Goal: Navigation & Orientation: Find specific page/section

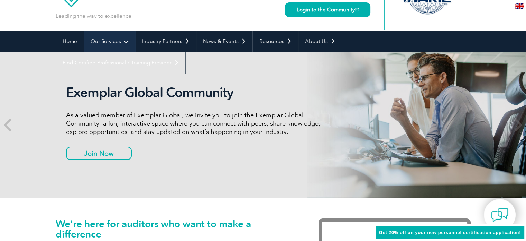
scroll to position [35, 0]
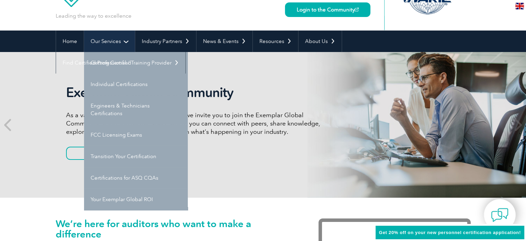
click at [110, 40] on link "Our Services" at bounding box center [109, 40] width 51 height 21
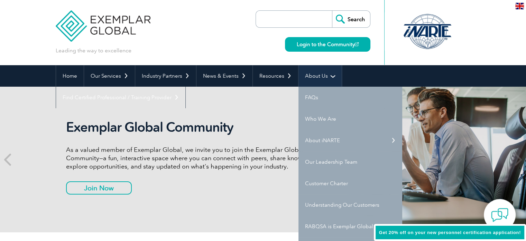
click at [311, 76] on link "About Us" at bounding box center [320, 75] width 43 height 21
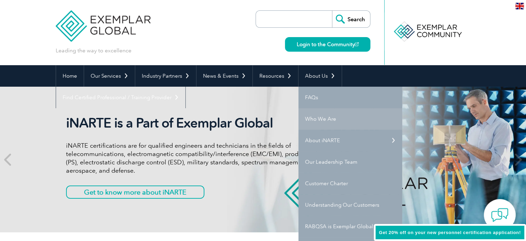
click at [320, 120] on link "Who We Are" at bounding box center [351, 118] width 104 height 21
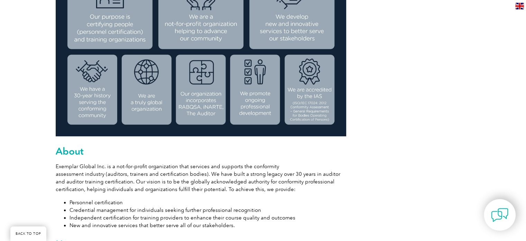
scroll to position [311, 0]
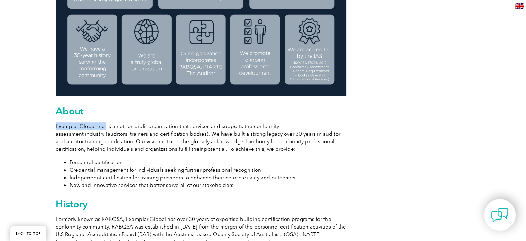
drag, startPoint x: 56, startPoint y: 126, endPoint x: 105, endPoint y: 121, distance: 49.7
copy p "Exemplar Global Inc."
